Goal: Navigation & Orientation: Find specific page/section

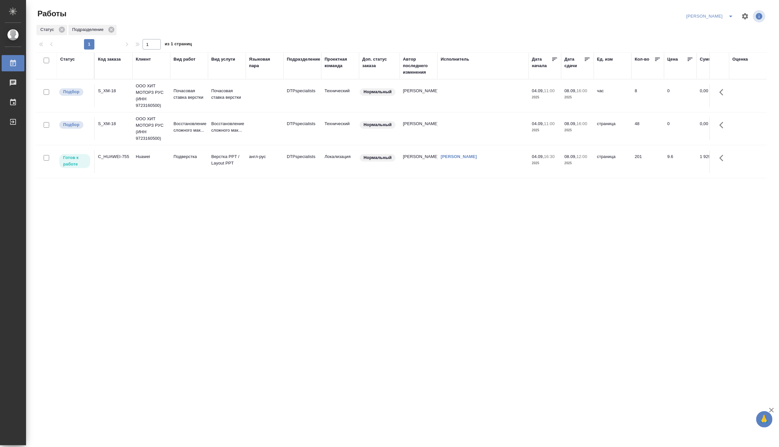
click at [730, 15] on icon "split button" at bounding box center [731, 16] width 8 height 8
click at [712, 59] on li "Верстка и Дизайн" at bounding box center [706, 60] width 62 height 10
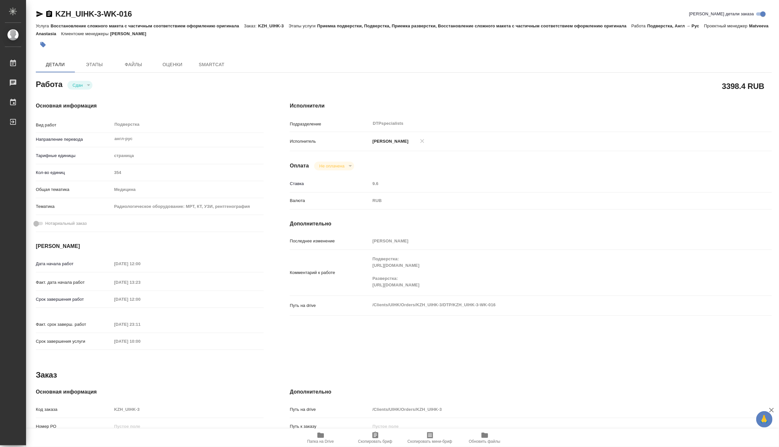
type textarea "x"
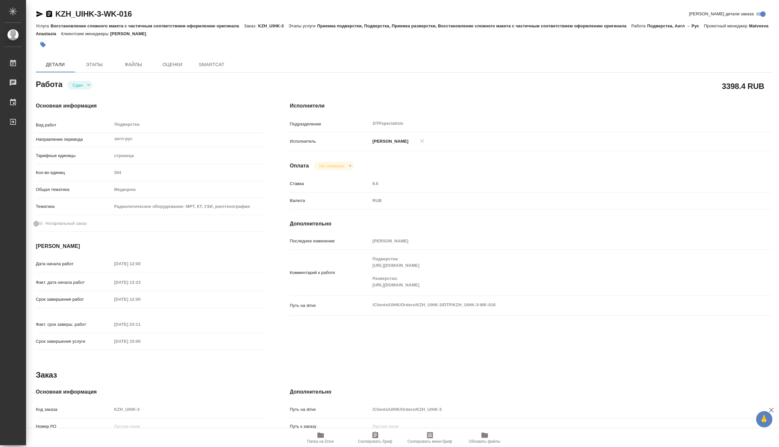
type textarea "x"
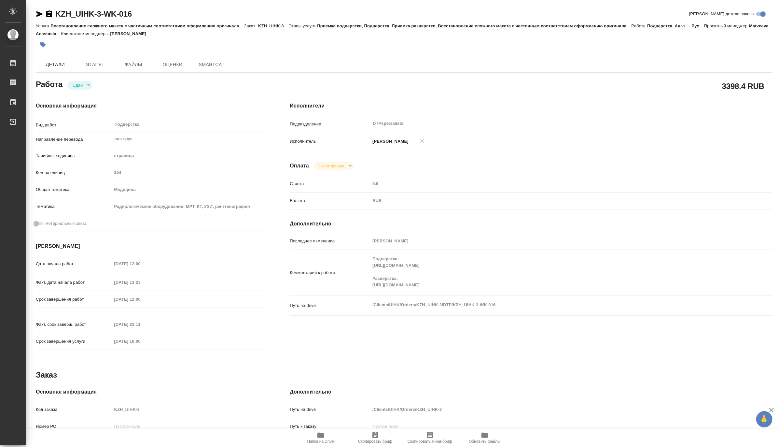
type textarea "x"
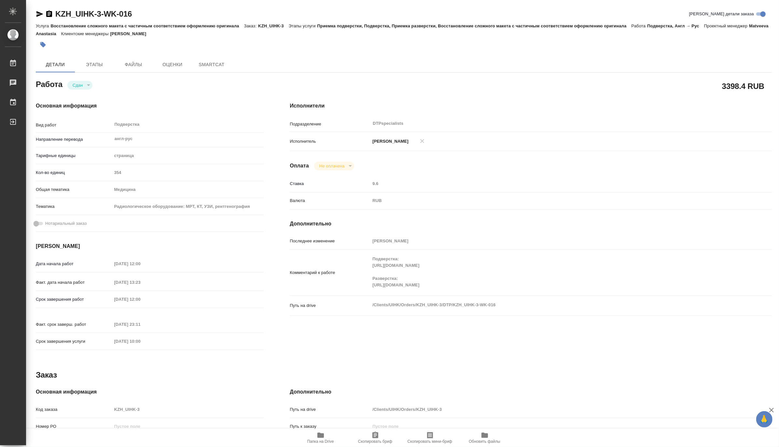
type textarea "x"
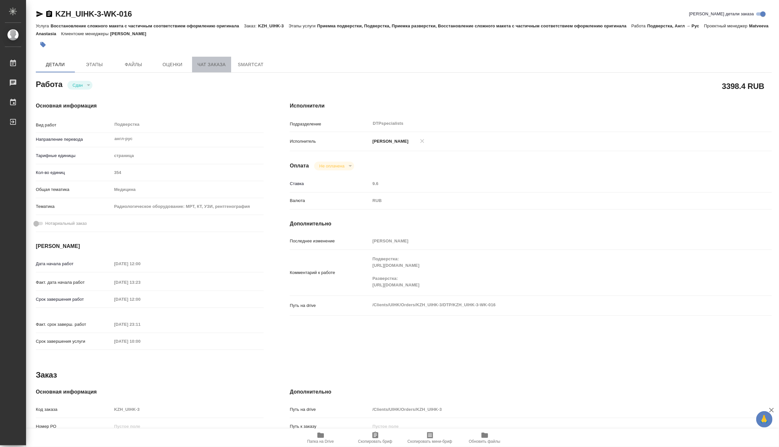
click at [204, 64] on span "Чат заказа" at bounding box center [211, 65] width 31 height 8
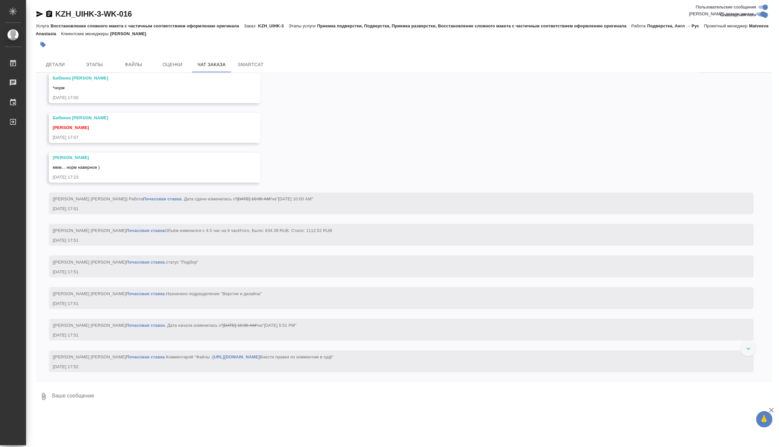
scroll to position [8535, 0]
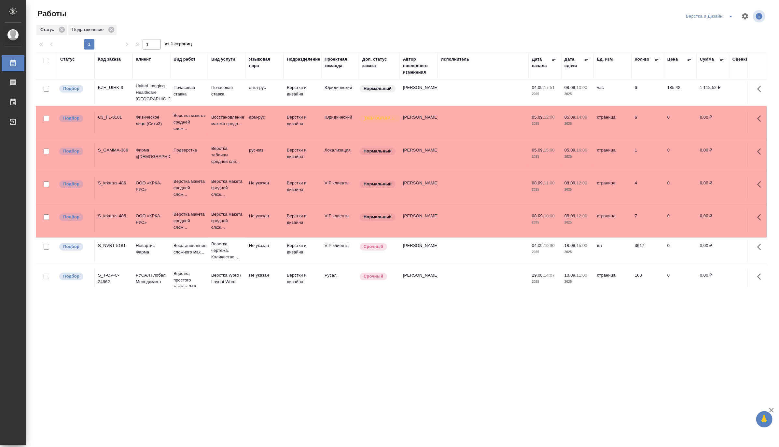
click at [730, 14] on icon "split button" at bounding box center [731, 16] width 8 height 8
click at [715, 48] on li "Матвеева_назначено" at bounding box center [713, 50] width 62 height 10
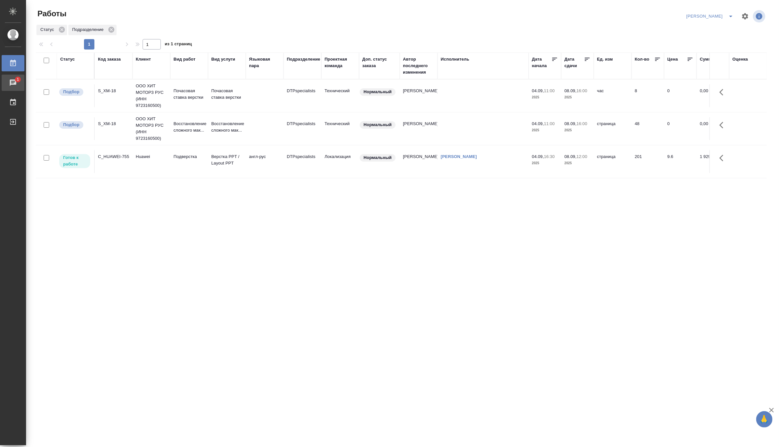
click at [13, 82] on div "Чаты" at bounding box center [5, 83] width 16 height 10
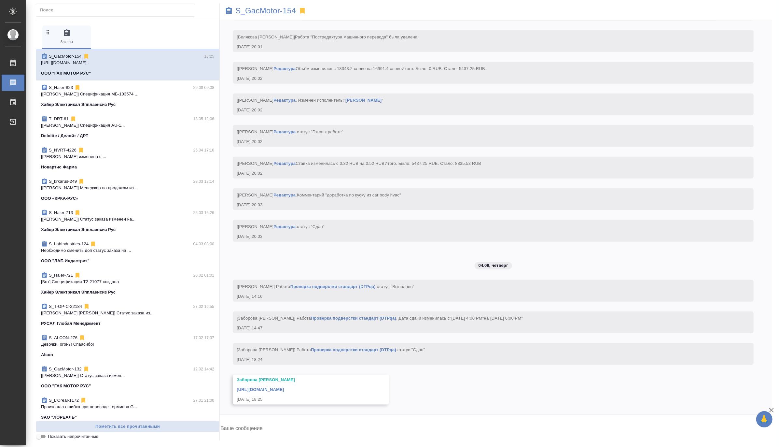
scroll to position [46322, 0]
click at [284, 388] on link "[URL][DOMAIN_NAME]" at bounding box center [260, 389] width 47 height 5
click at [12, 63] on div "Работы" at bounding box center [5, 63] width 16 height 10
